Goal: Task Accomplishment & Management: Use online tool/utility

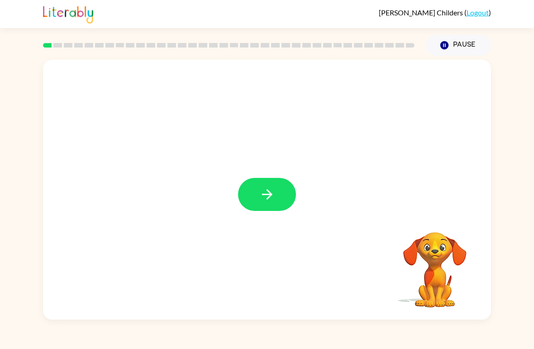
click at [268, 199] on icon "button" at bounding box center [267, 194] width 10 height 10
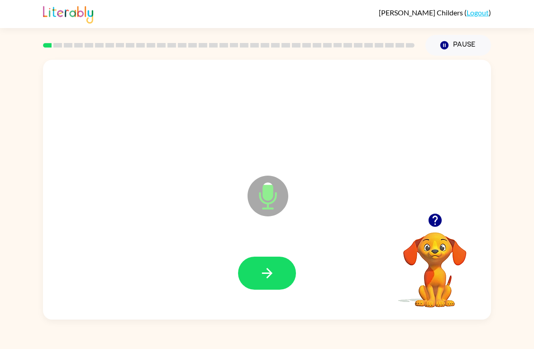
click at [279, 273] on button "button" at bounding box center [267, 273] width 58 height 33
click at [262, 279] on icon "button" at bounding box center [267, 273] width 16 height 16
click at [265, 276] on icon "button" at bounding box center [267, 273] width 16 height 16
click at [261, 273] on icon "button" at bounding box center [267, 273] width 16 height 16
click at [260, 273] on icon "button" at bounding box center [267, 273] width 16 height 16
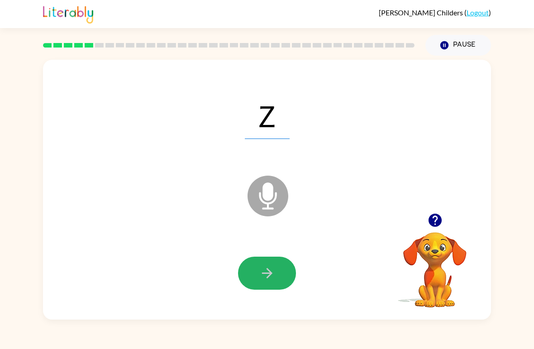
click at [265, 278] on icon "button" at bounding box center [267, 273] width 16 height 16
click at [274, 275] on icon "button" at bounding box center [267, 273] width 16 height 16
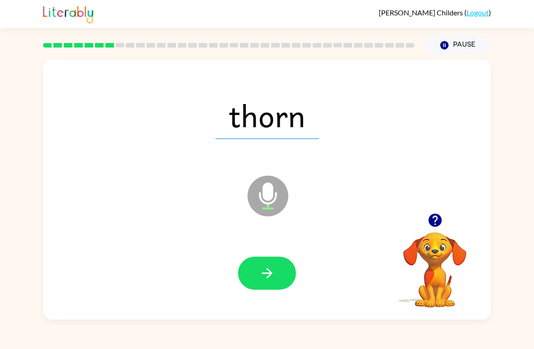
click at [264, 274] on icon "button" at bounding box center [267, 273] width 10 height 10
click at [262, 274] on icon "button" at bounding box center [267, 273] width 16 height 16
click at [280, 275] on button "button" at bounding box center [267, 273] width 58 height 33
click at [435, 222] on icon "button" at bounding box center [435, 220] width 16 height 16
click at [268, 273] on icon "button" at bounding box center [267, 273] width 10 height 10
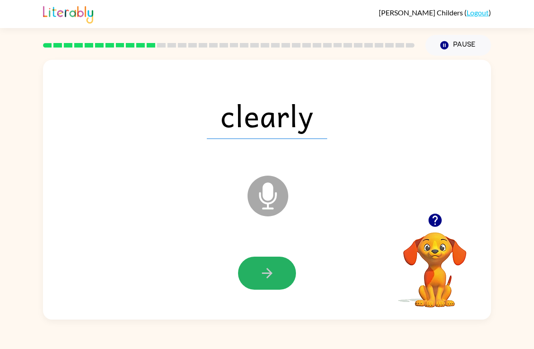
click at [263, 273] on icon "button" at bounding box center [267, 273] width 16 height 16
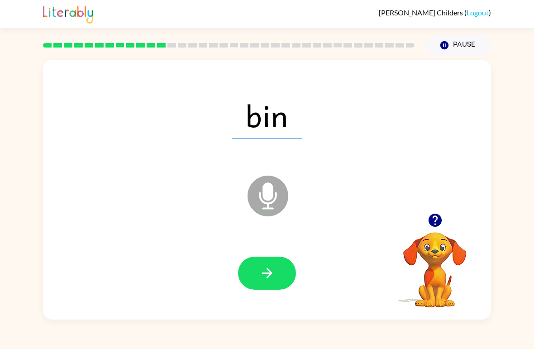
click at [271, 265] on button "button" at bounding box center [267, 273] width 58 height 33
click at [268, 276] on icon "button" at bounding box center [267, 273] width 16 height 16
click at [267, 276] on icon "button" at bounding box center [267, 273] width 16 height 16
click at [261, 274] on icon "button" at bounding box center [267, 273] width 16 height 16
click at [262, 273] on icon "button" at bounding box center [267, 273] width 16 height 16
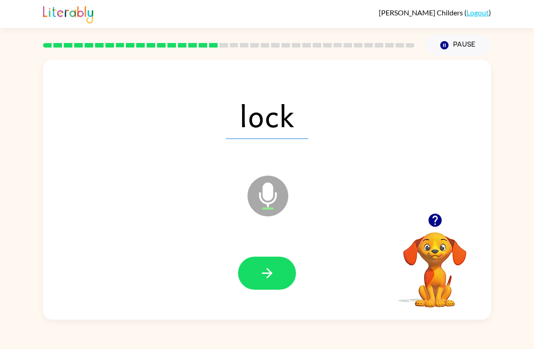
click at [279, 278] on button "button" at bounding box center [267, 273] width 58 height 33
click at [267, 281] on icon "button" at bounding box center [267, 273] width 16 height 16
click at [278, 278] on button "button" at bounding box center [267, 273] width 58 height 33
click at [267, 275] on icon "button" at bounding box center [267, 273] width 16 height 16
click at [269, 276] on icon "button" at bounding box center [267, 273] width 10 height 10
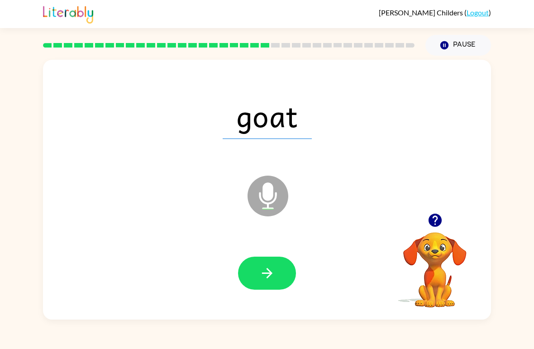
click at [276, 281] on button "button" at bounding box center [267, 273] width 58 height 33
click at [277, 278] on button "button" at bounding box center [267, 273] width 58 height 33
click at [269, 272] on icon "button" at bounding box center [267, 273] width 10 height 10
click at [271, 273] on icon "button" at bounding box center [267, 273] width 10 height 10
click at [441, 224] on icon "button" at bounding box center [434, 220] width 13 height 13
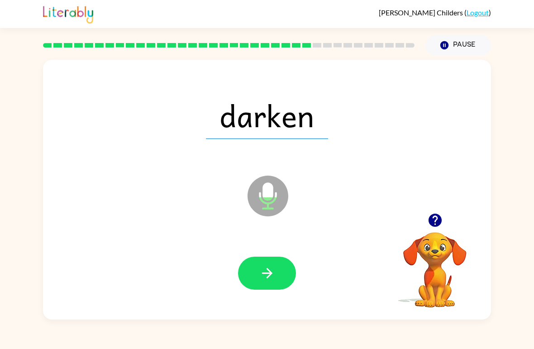
click at [263, 275] on icon "button" at bounding box center [267, 273] width 16 height 16
click at [279, 266] on button "button" at bounding box center [267, 273] width 58 height 33
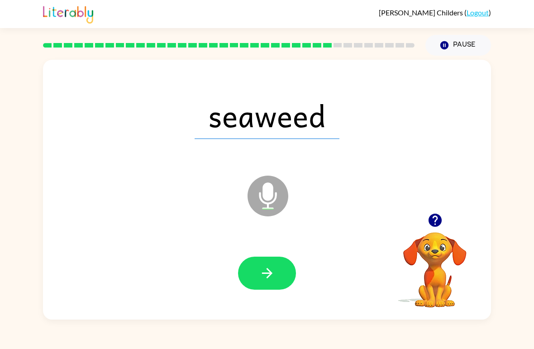
click at [263, 285] on button "button" at bounding box center [267, 273] width 58 height 33
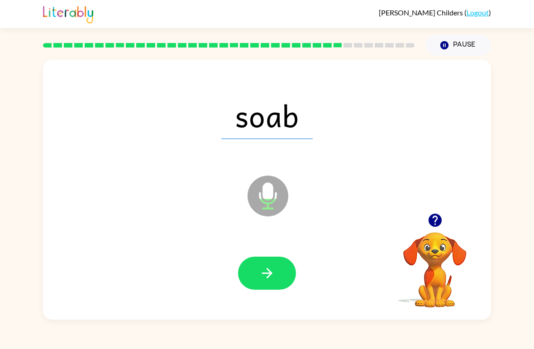
click at [276, 275] on button "button" at bounding box center [267, 273] width 58 height 33
click at [269, 270] on icon "button" at bounding box center [267, 273] width 10 height 10
click at [268, 278] on icon "button" at bounding box center [267, 273] width 16 height 16
click at [266, 265] on button "button" at bounding box center [267, 273] width 58 height 33
click at [269, 269] on icon "button" at bounding box center [267, 273] width 16 height 16
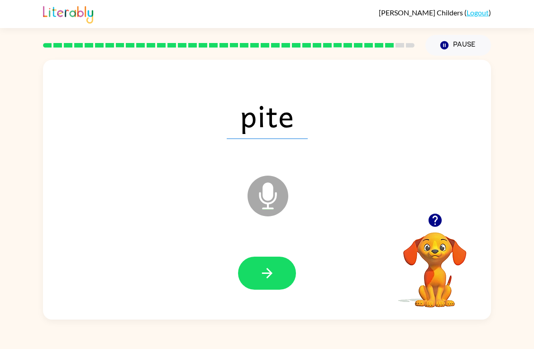
click at [264, 286] on button "button" at bounding box center [267, 273] width 58 height 33
click at [269, 276] on icon "button" at bounding box center [267, 273] width 10 height 10
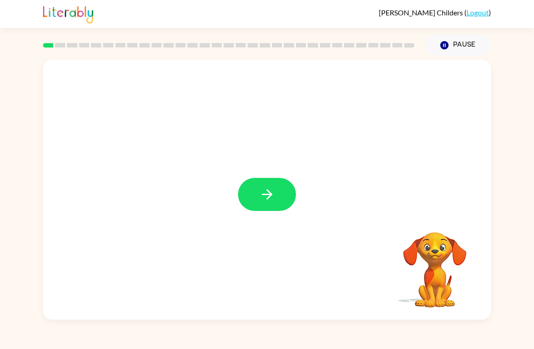
click at [257, 195] on button "button" at bounding box center [267, 194] width 58 height 33
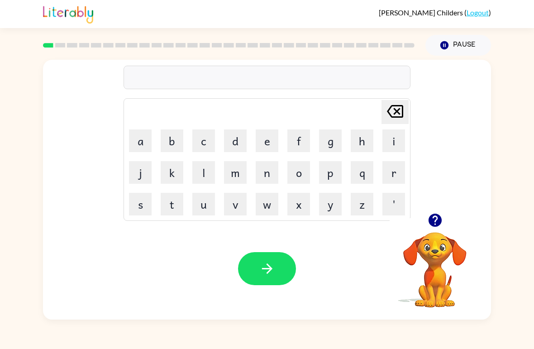
click at [388, 177] on button "r" at bounding box center [394, 172] width 23 height 23
click at [212, 201] on button "u" at bounding box center [203, 204] width 23 height 23
click at [170, 134] on button "b" at bounding box center [172, 140] width 23 height 23
click at [264, 277] on icon "button" at bounding box center [267, 269] width 16 height 16
click at [233, 175] on button "m" at bounding box center [235, 172] width 23 height 23
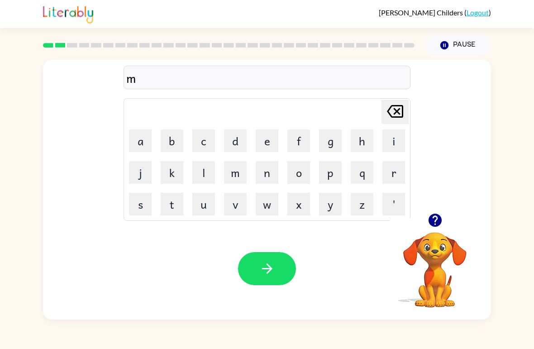
click at [141, 150] on button "a" at bounding box center [140, 140] width 23 height 23
click at [267, 208] on button "w" at bounding box center [267, 204] width 23 height 23
click at [172, 205] on button "t" at bounding box center [172, 204] width 23 height 23
click at [364, 143] on button "h" at bounding box center [362, 140] width 23 height 23
click at [270, 272] on icon "button" at bounding box center [267, 269] width 16 height 16
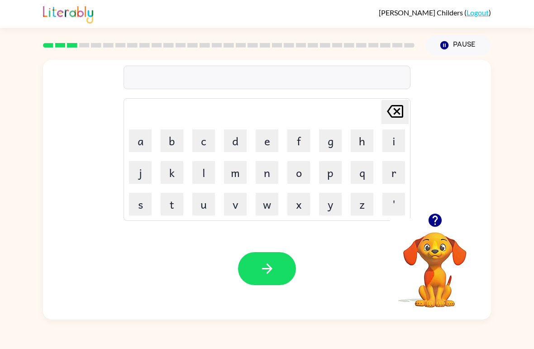
click at [241, 142] on button "d" at bounding box center [235, 140] width 23 height 23
click at [267, 143] on button "e" at bounding box center [267, 140] width 23 height 23
click at [275, 171] on button "n" at bounding box center [267, 172] width 23 height 23
click at [263, 269] on icon "button" at bounding box center [267, 268] width 10 height 10
click at [143, 208] on button "s" at bounding box center [140, 204] width 23 height 23
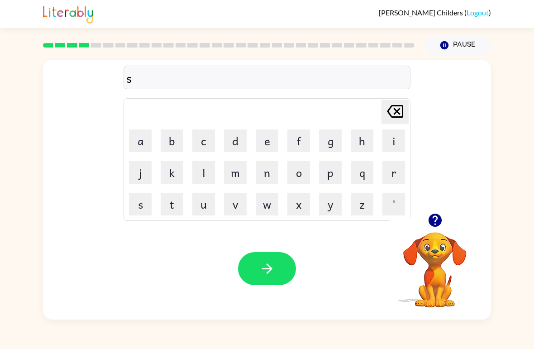
click at [326, 179] on button "p" at bounding box center [330, 172] width 23 height 23
click at [298, 170] on button "o" at bounding box center [298, 172] width 23 height 23
click at [173, 206] on button "t" at bounding box center [172, 204] width 23 height 23
click at [269, 271] on icon "button" at bounding box center [267, 268] width 10 height 10
click at [146, 206] on button "s" at bounding box center [140, 204] width 23 height 23
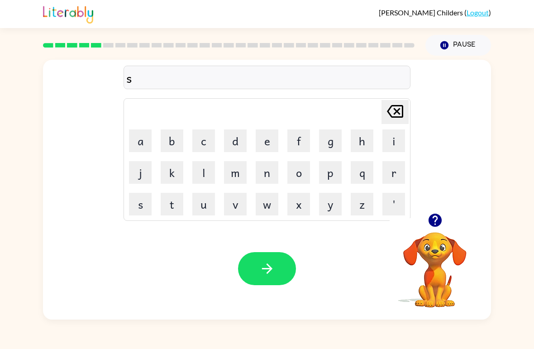
click at [256, 221] on div "Your browser must support playing .mp4 files to use Literably. Please try using…" at bounding box center [267, 269] width 448 height 102
click at [264, 207] on button "w" at bounding box center [267, 204] width 23 height 23
click at [261, 141] on button "e" at bounding box center [267, 140] width 23 height 23
click at [181, 211] on button "t" at bounding box center [172, 204] width 23 height 23
click at [270, 273] on icon "button" at bounding box center [267, 269] width 16 height 16
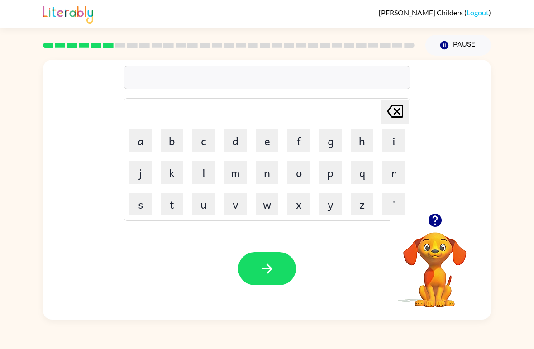
click at [334, 174] on button "p" at bounding box center [330, 172] width 23 height 23
click at [390, 143] on button "i" at bounding box center [394, 140] width 23 height 23
click at [268, 139] on button "e" at bounding box center [267, 140] width 23 height 23
click at [267, 268] on icon "button" at bounding box center [267, 269] width 16 height 16
click at [173, 171] on button "k" at bounding box center [172, 172] width 23 height 23
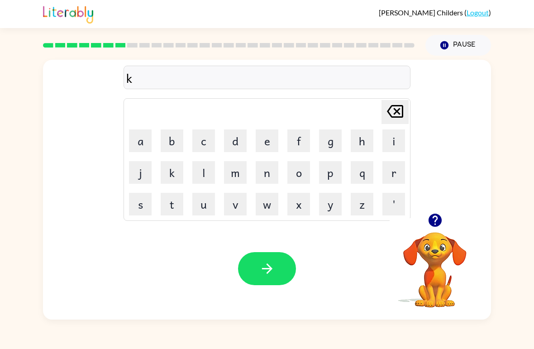
click at [137, 133] on button "a" at bounding box center [140, 140] width 23 height 23
click at [265, 174] on button "n" at bounding box center [267, 172] width 23 height 23
click at [245, 137] on button "d" at bounding box center [235, 140] width 23 height 23
click at [213, 173] on button "l" at bounding box center [203, 172] width 23 height 23
click at [262, 277] on button "button" at bounding box center [267, 268] width 58 height 33
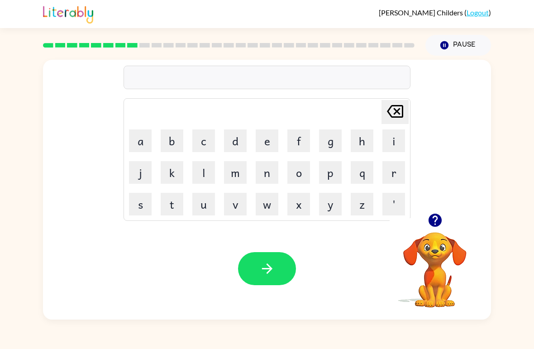
click at [171, 138] on button "b" at bounding box center [172, 140] width 23 height 23
click at [145, 139] on button "a" at bounding box center [140, 140] width 23 height 23
click at [168, 211] on button "t" at bounding box center [172, 204] width 23 height 23
click at [361, 144] on button "h" at bounding box center [362, 140] width 23 height 23
click at [264, 273] on icon "button" at bounding box center [267, 269] width 16 height 16
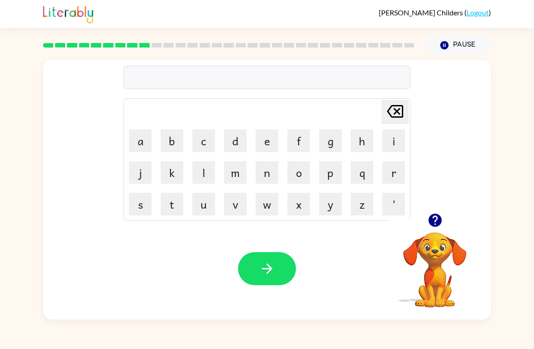
click at [205, 139] on button "c" at bounding box center [203, 140] width 23 height 23
click at [199, 175] on button "l" at bounding box center [203, 172] width 23 height 23
click at [144, 141] on button "a" at bounding box center [140, 140] width 23 height 23
click at [265, 204] on button "w" at bounding box center [267, 204] width 23 height 23
click at [268, 174] on button "n" at bounding box center [267, 172] width 23 height 23
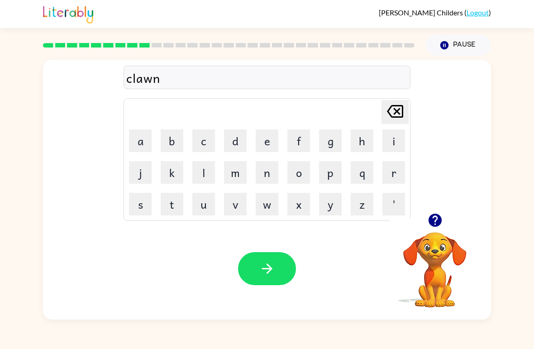
click at [265, 271] on icon "button" at bounding box center [267, 269] width 16 height 16
click at [142, 205] on button "s" at bounding box center [140, 204] width 23 height 23
click at [363, 136] on button "h" at bounding box center [362, 140] width 23 height 23
click at [300, 175] on button "o" at bounding box center [298, 172] width 23 height 23
click at [210, 142] on button "c" at bounding box center [203, 140] width 23 height 23
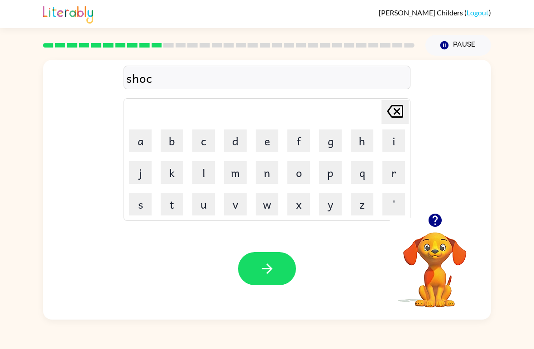
click at [398, 114] on icon "[PERSON_NAME] last character input" at bounding box center [395, 112] width 22 height 22
click at [172, 172] on button "k" at bounding box center [172, 172] width 23 height 23
click at [259, 276] on icon "button" at bounding box center [267, 269] width 16 height 16
click at [335, 142] on button "g" at bounding box center [330, 140] width 23 height 23
click at [150, 140] on button "a" at bounding box center [140, 140] width 23 height 23
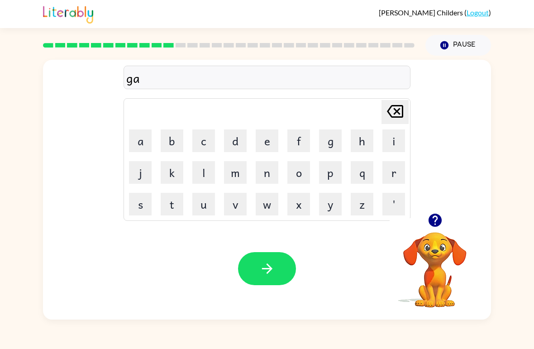
click at [232, 210] on button "v" at bounding box center [235, 204] width 23 height 23
click at [269, 138] on button "e" at bounding box center [267, 140] width 23 height 23
click at [277, 264] on button "button" at bounding box center [267, 268] width 58 height 33
click at [267, 141] on button "e" at bounding box center [267, 140] width 23 height 23
click at [302, 205] on button "x" at bounding box center [298, 204] width 23 height 23
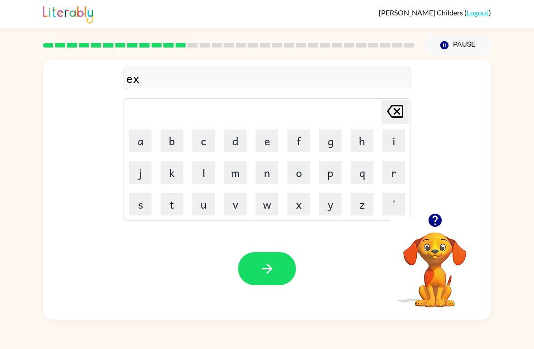
click at [331, 177] on button "p" at bounding box center [330, 172] width 23 height 23
click at [201, 170] on button "l" at bounding box center [203, 172] width 23 height 23
click at [296, 179] on button "o" at bounding box center [298, 172] width 23 height 23
click at [243, 136] on button "d" at bounding box center [235, 140] width 23 height 23
click at [269, 267] on icon "button" at bounding box center [267, 268] width 10 height 10
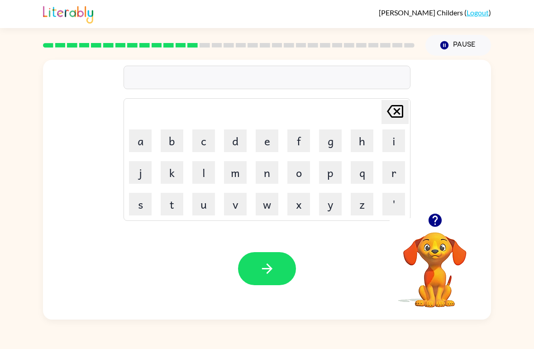
click at [137, 208] on button "s" at bounding box center [140, 204] width 23 height 23
click at [267, 204] on button "w" at bounding box center [267, 204] width 23 height 23
click at [271, 144] on button "e" at bounding box center [267, 140] width 23 height 23
click at [179, 208] on button "t" at bounding box center [172, 204] width 23 height 23
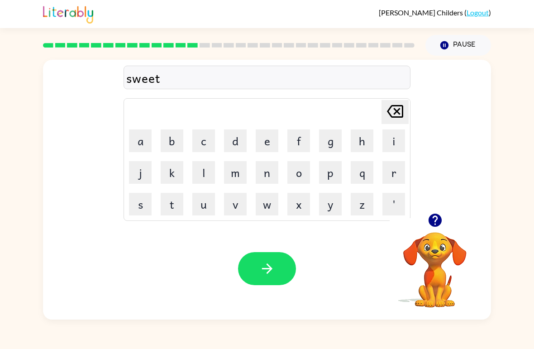
click at [268, 173] on button "n" at bounding box center [267, 172] width 23 height 23
click at [268, 142] on button "e" at bounding box center [267, 140] width 23 height 23
click at [141, 208] on button "s" at bounding box center [140, 204] width 23 height 23
click at [274, 275] on icon "button" at bounding box center [267, 269] width 16 height 16
click at [366, 138] on button "h" at bounding box center [362, 140] width 23 height 23
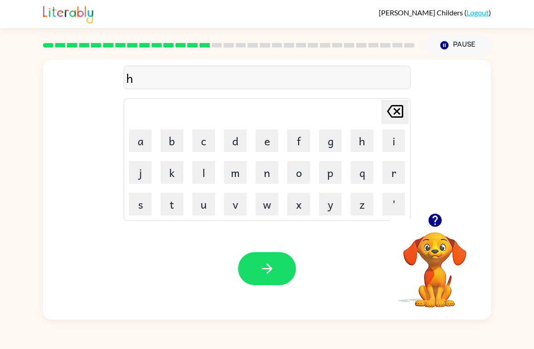
click at [264, 141] on button "e" at bounding box center [267, 140] width 23 height 23
click at [334, 175] on button "p" at bounding box center [330, 172] width 23 height 23
click at [303, 173] on button "o" at bounding box center [298, 172] width 23 height 23
click at [271, 273] on icon "button" at bounding box center [267, 269] width 16 height 16
click at [300, 139] on button "f" at bounding box center [298, 140] width 23 height 23
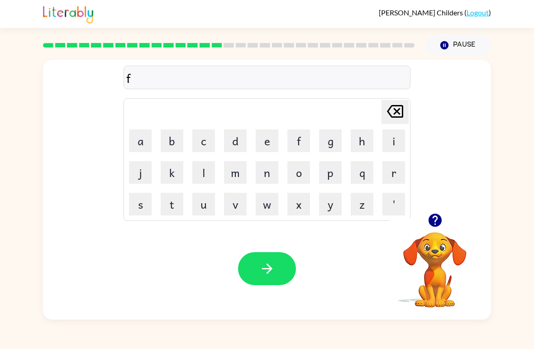
click at [296, 177] on button "o" at bounding box center [298, 172] width 23 height 23
click at [394, 170] on button "r" at bounding box center [394, 172] width 23 height 23
click at [165, 171] on button "k" at bounding box center [172, 172] width 23 height 23
click at [270, 274] on icon "button" at bounding box center [267, 269] width 16 height 16
click at [264, 208] on button "w" at bounding box center [267, 204] width 23 height 23
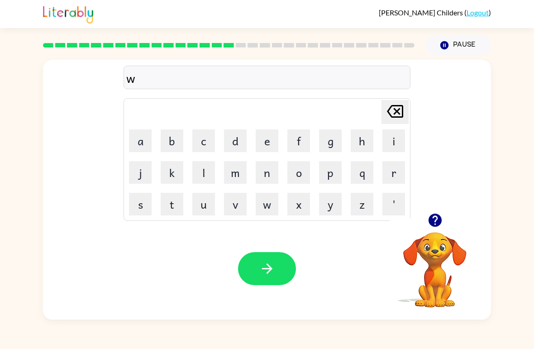
click at [263, 142] on button "e" at bounding box center [267, 140] width 23 height 23
click at [171, 141] on button "b" at bounding box center [172, 140] width 23 height 23
click at [266, 268] on icon "button" at bounding box center [267, 269] width 16 height 16
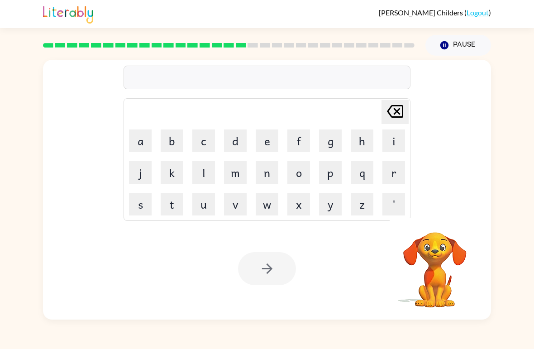
click at [139, 207] on button "s" at bounding box center [140, 204] width 23 height 23
click at [206, 177] on button "l" at bounding box center [203, 172] width 23 height 23
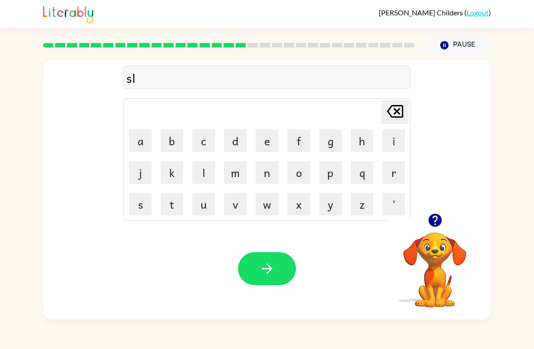
click at [266, 146] on button "e" at bounding box center [267, 140] width 23 height 23
click at [329, 175] on button "p" at bounding box center [330, 172] width 23 height 23
click at [178, 205] on button "t" at bounding box center [172, 204] width 23 height 23
click at [255, 267] on button "button" at bounding box center [267, 268] width 58 height 33
click at [360, 140] on button "h" at bounding box center [362, 140] width 23 height 23
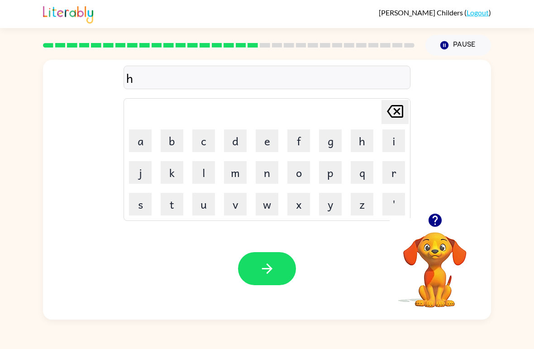
click at [139, 139] on button "a" at bounding box center [140, 140] width 23 height 23
click at [397, 175] on button "r" at bounding box center [394, 172] width 23 height 23
click at [235, 143] on button "d" at bounding box center [235, 140] width 23 height 23
click at [266, 266] on icon "button" at bounding box center [267, 269] width 16 height 16
click at [389, 170] on button "r" at bounding box center [394, 172] width 23 height 23
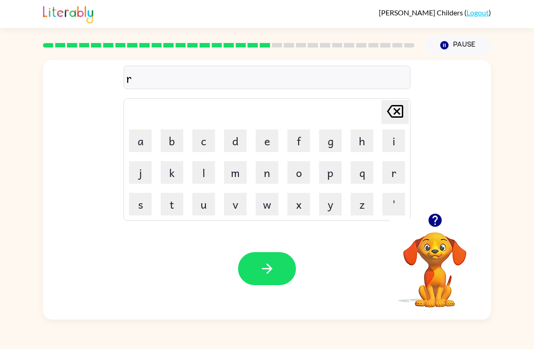
click at [301, 171] on button "o" at bounding box center [298, 172] width 23 height 23
click at [171, 145] on button "b" at bounding box center [172, 140] width 23 height 23
click at [394, 114] on icon at bounding box center [395, 111] width 16 height 13
click at [239, 145] on button "d" at bounding box center [235, 140] width 23 height 23
click at [264, 275] on icon "button" at bounding box center [267, 269] width 16 height 16
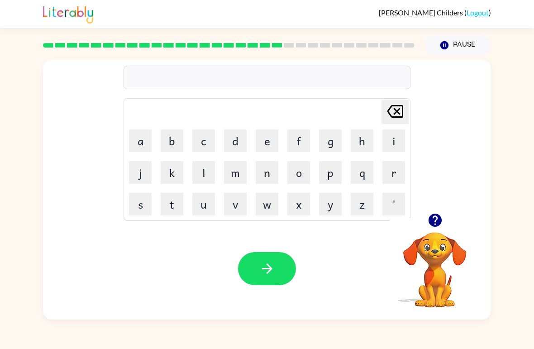
click at [393, 174] on button "r" at bounding box center [394, 172] width 23 height 23
click at [262, 138] on button "e" at bounding box center [267, 140] width 23 height 23
click at [148, 203] on button "s" at bounding box center [140, 204] width 23 height 23
click at [189, 207] on td "u" at bounding box center [203, 204] width 31 height 31
click at [171, 206] on button "t" at bounding box center [172, 204] width 23 height 23
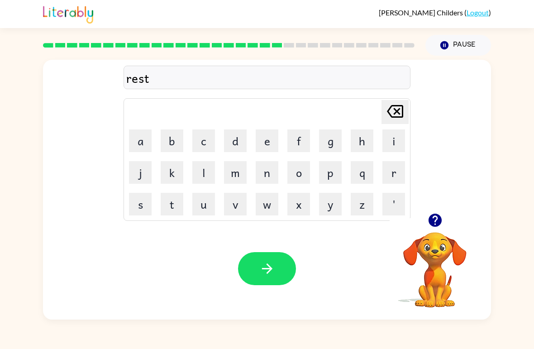
click at [394, 138] on button "i" at bounding box center [394, 140] width 23 height 23
click at [238, 146] on button "d" at bounding box center [235, 140] width 23 height 23
click at [270, 275] on icon "button" at bounding box center [267, 269] width 16 height 16
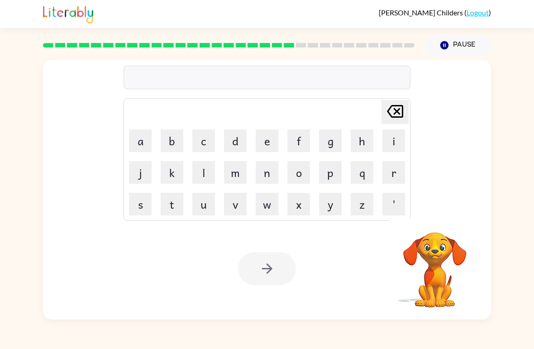
click at [264, 212] on button "w" at bounding box center [267, 204] width 23 height 23
click at [146, 142] on button "a" at bounding box center [140, 140] width 23 height 23
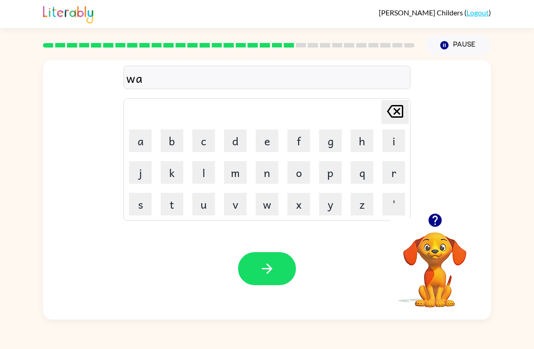
click at [431, 224] on icon "button" at bounding box center [434, 220] width 13 height 13
click at [179, 180] on button "k" at bounding box center [172, 172] width 23 height 23
click at [263, 142] on button "e" at bounding box center [267, 140] width 23 height 23
click at [275, 274] on button "button" at bounding box center [267, 268] width 58 height 33
click at [135, 208] on button "s" at bounding box center [140, 204] width 23 height 23
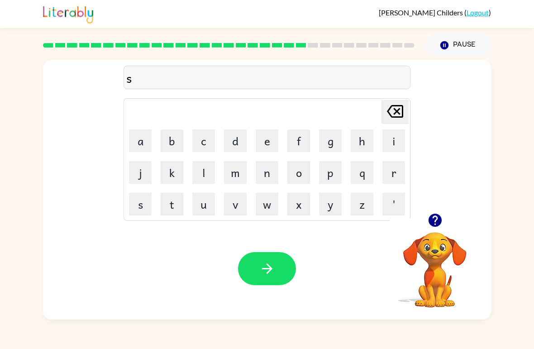
click at [269, 172] on button "n" at bounding box center [267, 172] width 23 height 23
click at [298, 173] on button "o" at bounding box center [298, 172] width 23 height 23
click at [266, 211] on button "w" at bounding box center [267, 204] width 23 height 23
click at [240, 173] on button "m" at bounding box center [235, 172] width 23 height 23
click at [139, 151] on button "a" at bounding box center [140, 140] width 23 height 23
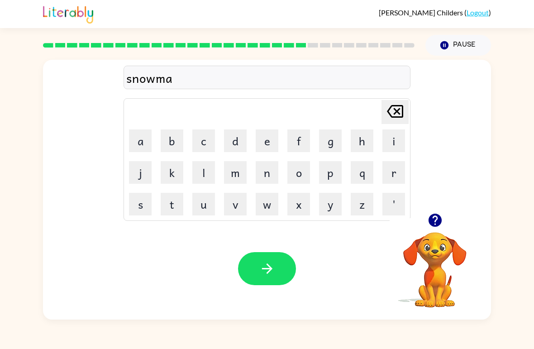
click at [272, 175] on button "n" at bounding box center [267, 172] width 23 height 23
click at [262, 269] on icon "button" at bounding box center [267, 269] width 16 height 16
click at [259, 209] on button "w" at bounding box center [267, 204] width 23 height 23
click at [397, 133] on button "i" at bounding box center [394, 140] width 23 height 23
click at [142, 208] on button "s" at bounding box center [140, 204] width 23 height 23
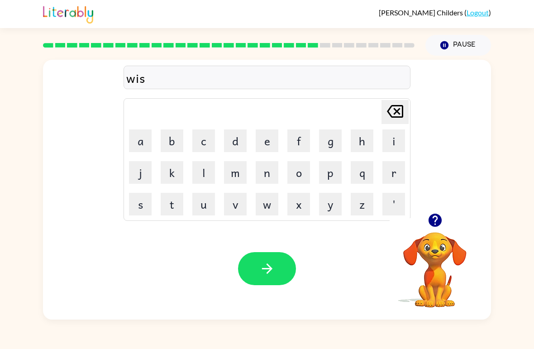
click at [390, 115] on icon at bounding box center [395, 111] width 16 height 13
click at [169, 206] on button "t" at bounding box center [172, 204] width 23 height 23
click at [268, 143] on button "e" at bounding box center [267, 140] width 23 height 23
click at [397, 178] on button "r" at bounding box center [394, 172] width 23 height 23
click at [284, 268] on button "button" at bounding box center [267, 268] width 58 height 33
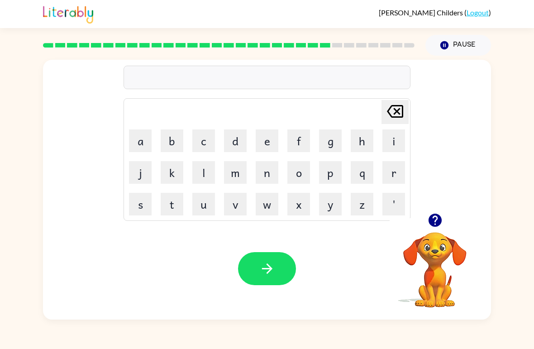
click at [200, 144] on button "c" at bounding box center [203, 140] width 23 height 23
click at [357, 145] on button "h" at bounding box center [362, 140] width 23 height 23
click at [271, 141] on button "e" at bounding box center [267, 140] width 23 height 23
click at [265, 139] on button "e" at bounding box center [267, 140] width 23 height 23
click at [139, 206] on button "s" at bounding box center [140, 204] width 23 height 23
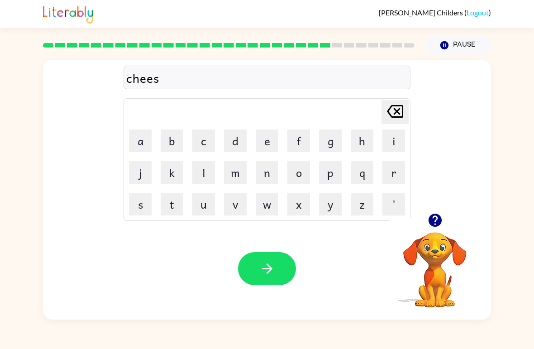
click at [183, 198] on button "t" at bounding box center [172, 204] width 23 height 23
click at [278, 272] on button "button" at bounding box center [267, 268] width 58 height 33
click at [139, 206] on button "s" at bounding box center [140, 204] width 23 height 23
click at [210, 204] on button "u" at bounding box center [203, 204] width 23 height 23
click at [172, 211] on button "t" at bounding box center [172, 204] width 23 height 23
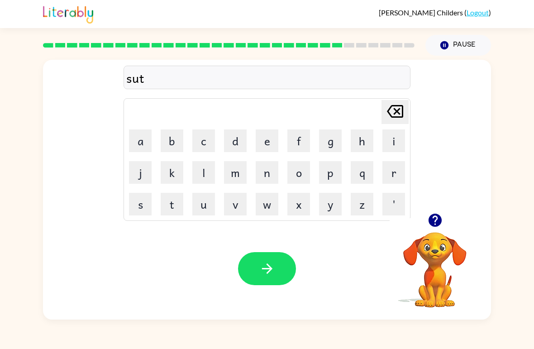
click at [390, 144] on button "i" at bounding box center [394, 140] width 23 height 23
click at [268, 169] on button "n" at bounding box center [267, 172] width 23 height 23
click at [267, 275] on icon "button" at bounding box center [267, 269] width 16 height 16
click at [208, 141] on button "c" at bounding box center [203, 140] width 23 height 23
click at [301, 174] on button "o" at bounding box center [298, 172] width 23 height 23
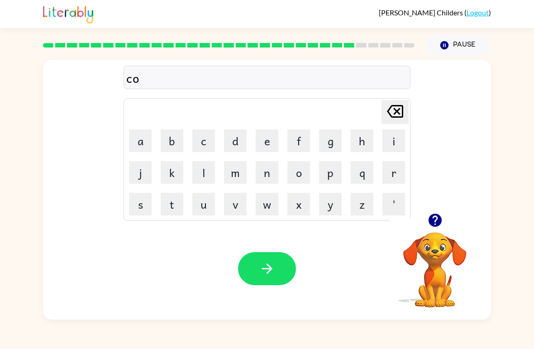
click at [271, 174] on button "n" at bounding box center [267, 172] width 23 height 23
click at [265, 145] on button "e" at bounding box center [267, 140] width 23 height 23
click at [271, 281] on button "button" at bounding box center [267, 268] width 58 height 33
click at [204, 141] on button "c" at bounding box center [203, 140] width 23 height 23
click at [357, 141] on button "h" at bounding box center [362, 140] width 23 height 23
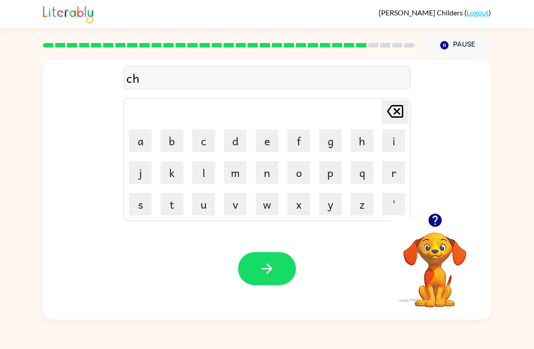
click at [139, 144] on button "a" at bounding box center [140, 140] width 23 height 23
click at [264, 168] on button "n" at bounding box center [267, 172] width 23 height 23
click at [265, 138] on button "e" at bounding box center [267, 140] width 23 height 23
click at [255, 278] on button "button" at bounding box center [267, 268] width 58 height 33
click at [141, 207] on button "s" at bounding box center [140, 204] width 23 height 23
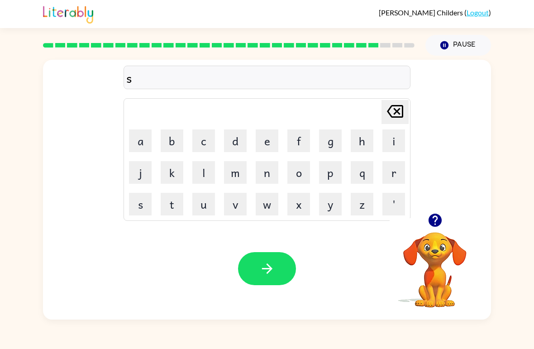
click at [368, 135] on button "h" at bounding box center [362, 140] width 23 height 23
click at [202, 212] on button "u" at bounding box center [203, 204] width 23 height 23
click at [169, 207] on button "t" at bounding box center [172, 204] width 23 height 23
click at [269, 269] on icon "button" at bounding box center [267, 268] width 10 height 10
click at [182, 208] on button "t" at bounding box center [172, 204] width 23 height 23
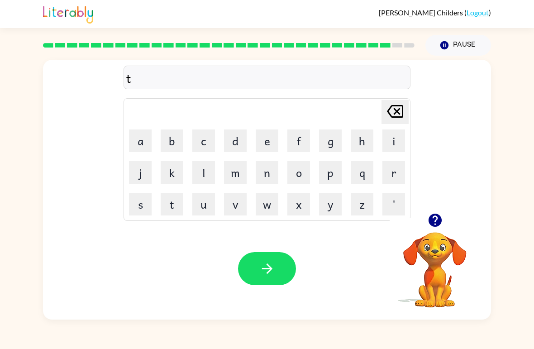
click at [367, 143] on button "h" at bounding box center [362, 140] width 23 height 23
click at [399, 168] on button "r" at bounding box center [394, 172] width 23 height 23
click at [145, 202] on button "s" at bounding box center [140, 204] width 23 height 23
click at [174, 205] on button "t" at bounding box center [172, 204] width 23 height 23
click at [266, 278] on button "button" at bounding box center [267, 268] width 58 height 33
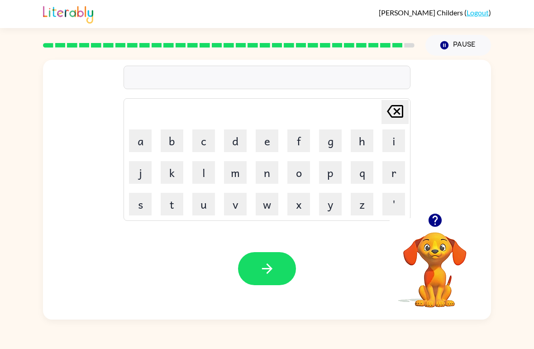
click at [392, 169] on button "r" at bounding box center [394, 172] width 23 height 23
click at [387, 143] on button "i" at bounding box center [394, 140] width 23 height 23
click at [330, 172] on button "p" at bounding box center [330, 172] width 23 height 23
click at [268, 143] on button "e" at bounding box center [267, 140] width 23 height 23
click at [285, 257] on button "button" at bounding box center [267, 268] width 58 height 33
